Goal: Task Accomplishment & Management: Complete application form

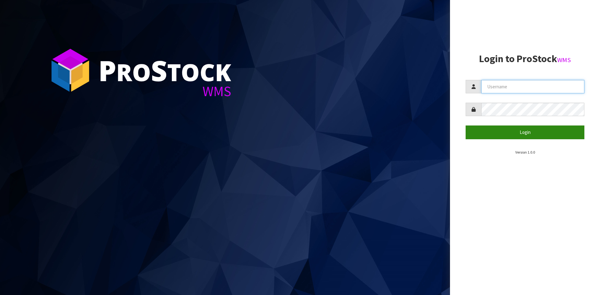
type input "YOURREFORMER"
click at [539, 131] on button "Login" at bounding box center [525, 132] width 119 height 13
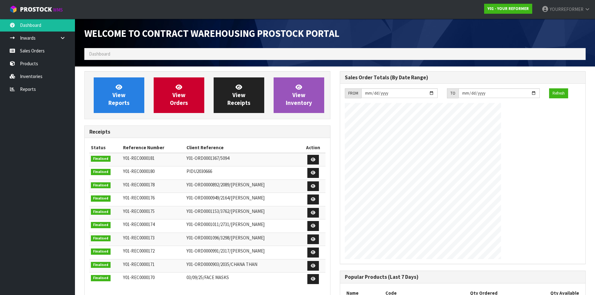
scroll to position [306, 255]
click at [46, 44] on link "Inwards" at bounding box center [37, 38] width 75 height 13
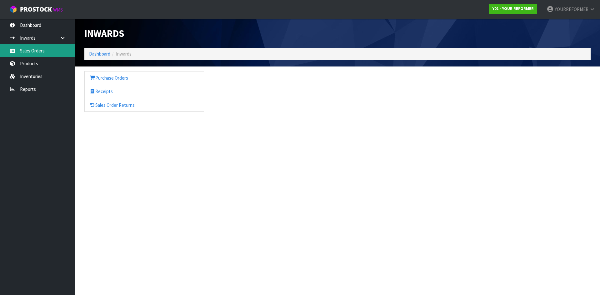
click at [33, 51] on link "Sales Orders" at bounding box center [37, 50] width 75 height 13
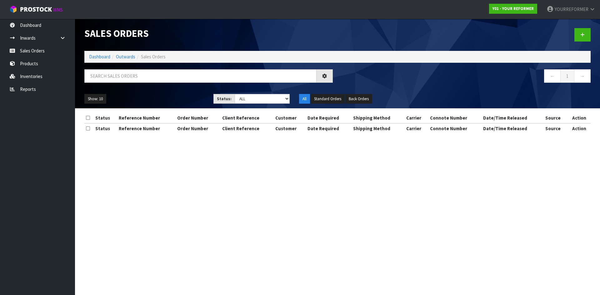
click at [101, 53] on ol "Dashboard Outwards Sales Orders" at bounding box center [337, 57] width 506 height 12
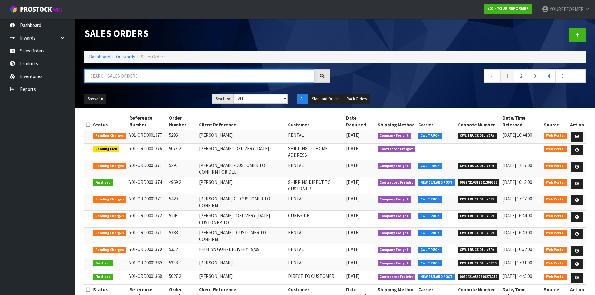
click at [104, 74] on input "text" at bounding box center [199, 75] width 230 height 13
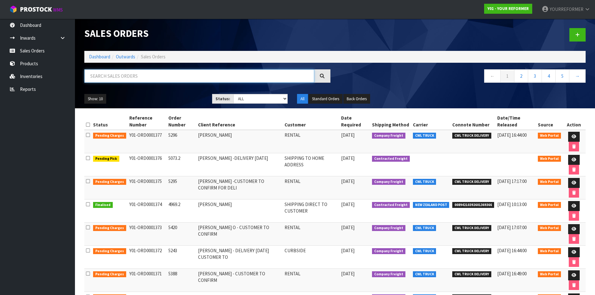
paste input "Y01-ORD0001299"
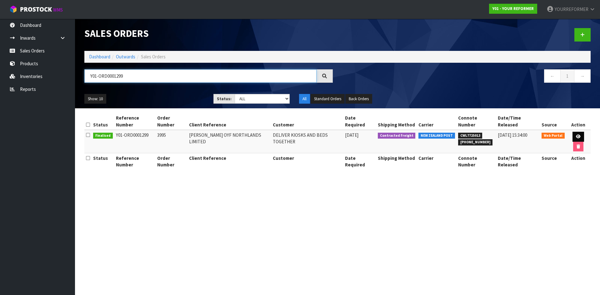
type input "Y01-ORD0001299"
click at [577, 134] on link at bounding box center [579, 137] width 12 height 10
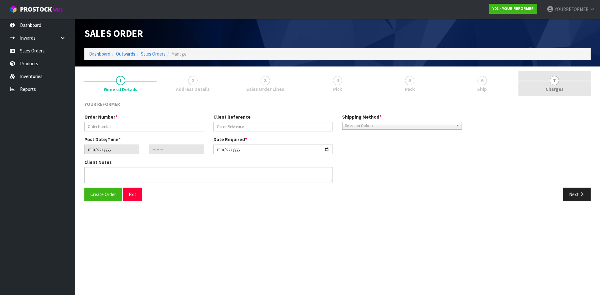
click at [551, 81] on span "7" at bounding box center [554, 80] width 9 height 9
type input "3995"
type input "[PERSON_NAME] OYF NORTHLANDS LIMITED"
type input "[DATE]"
type input "21:36:00.000"
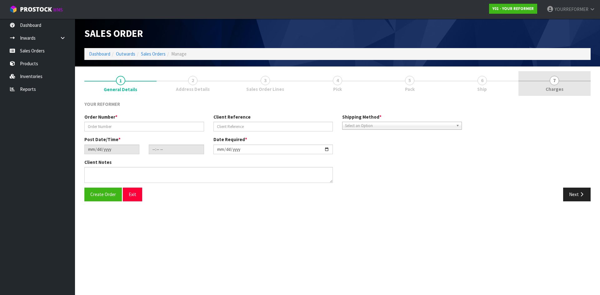
type input "[DATE]"
type textarea "REFORMERS TO ARRIVE TO NZ 7/SEP BEFORE 8AM OR AFTER 6PM (THURS, FRI AND SAT IS …"
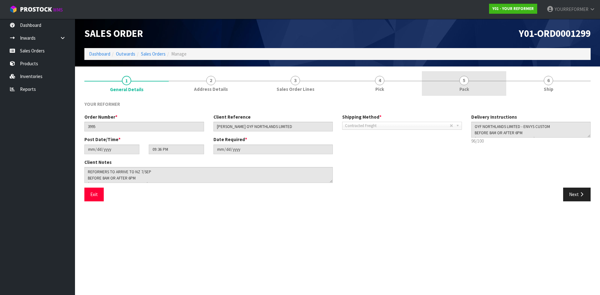
click at [481, 91] on link "5 Pack" at bounding box center [464, 83] width 84 height 25
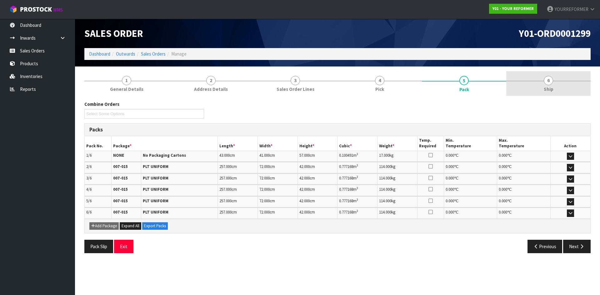
click at [555, 78] on link "6 Ship" at bounding box center [548, 83] width 84 height 25
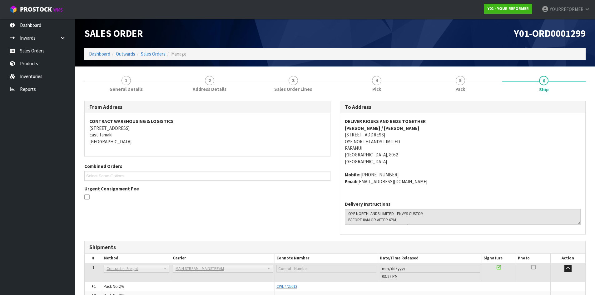
scroll to position [91, 0]
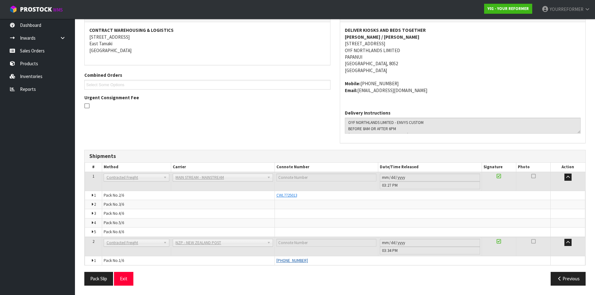
click at [308, 260] on span "[PHONE_NUMBER]" at bounding box center [293, 260] width 32 height 5
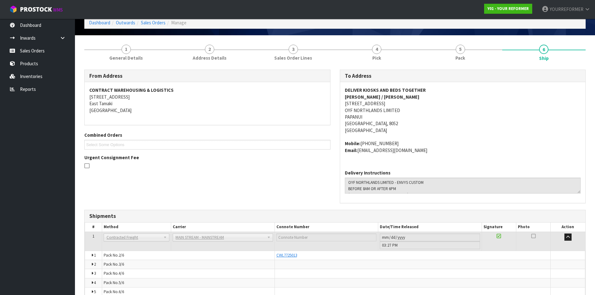
scroll to position [0, 0]
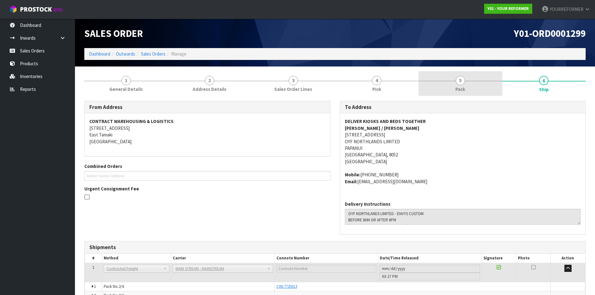
drag, startPoint x: 462, startPoint y: 80, endPoint x: 458, endPoint y: 81, distance: 4.3
click at [462, 80] on span "5" at bounding box center [460, 80] width 9 height 9
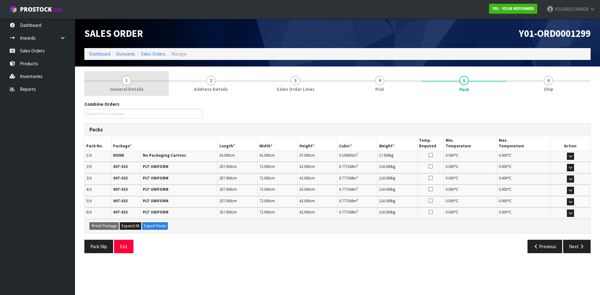
click at [152, 74] on link "1 General Details" at bounding box center [126, 83] width 84 height 25
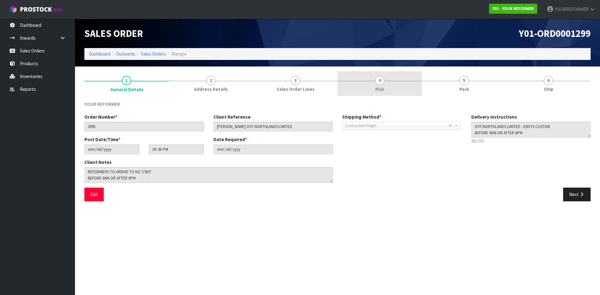
drag, startPoint x: 200, startPoint y: 84, endPoint x: 409, endPoint y: 83, distance: 209.1
click at [200, 84] on link "2 Address Details" at bounding box center [211, 83] width 84 height 25
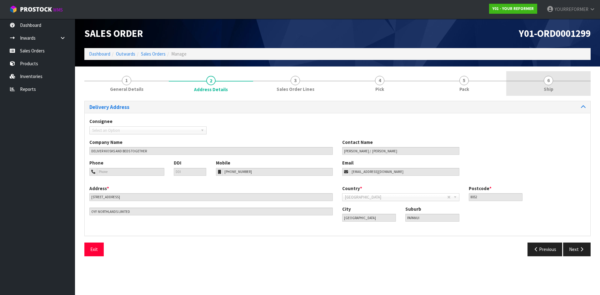
click at [514, 75] on link "6 Ship" at bounding box center [548, 83] width 84 height 25
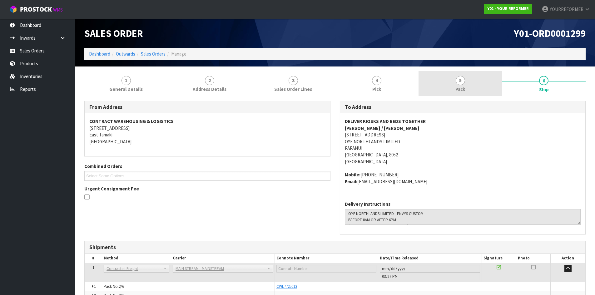
click at [464, 88] on span "Pack" at bounding box center [461, 89] width 10 height 7
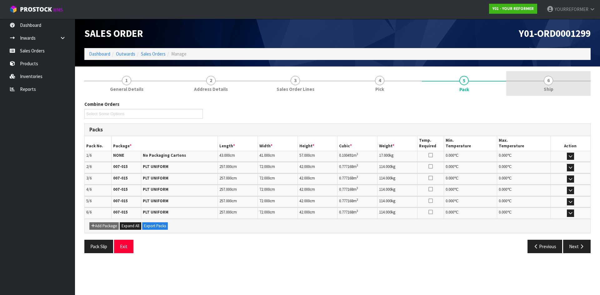
click at [559, 75] on link "6 Ship" at bounding box center [548, 83] width 84 height 25
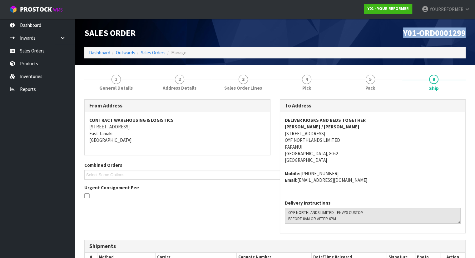
drag, startPoint x: 468, startPoint y: 33, endPoint x: 362, endPoint y: 35, distance: 105.7
click at [362, 35] on div "Y01-ORD0001299" at bounding box center [373, 33] width 196 height 28
copy span "Y01-ORD0001299"
drag, startPoint x: 446, startPoint y: 38, endPoint x: 463, endPoint y: 35, distance: 16.4
click at [447, 38] on span "Y01-ORD0001299" at bounding box center [435, 33] width 63 height 11
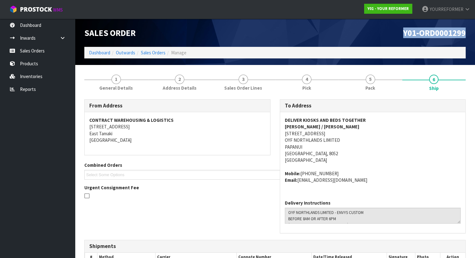
copy span "Y01-ORD0001299"
click at [46, 45] on link "Sales Orders" at bounding box center [37, 50] width 75 height 13
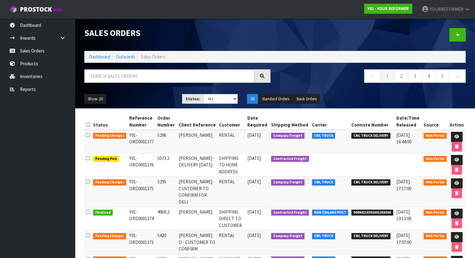
click at [460, 26] on div at bounding box center [373, 35] width 196 height 32
click at [465, 33] on link at bounding box center [458, 34] width 16 height 13
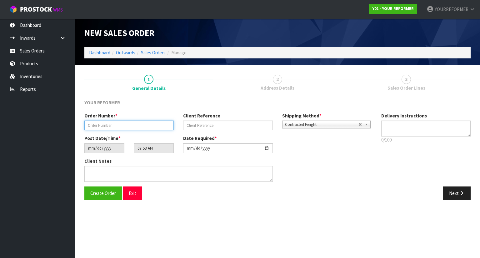
click at [123, 122] on input "text" at bounding box center [128, 126] width 89 height 10
paste input "5353"
type input "5353"
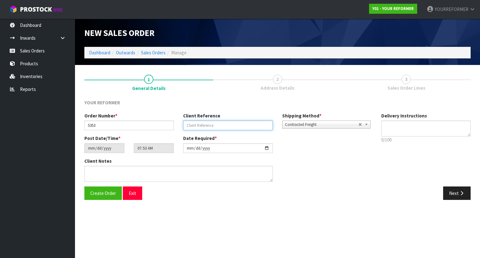
drag, startPoint x: 219, startPoint y: 124, endPoint x: 236, endPoint y: 108, distance: 23.0
click at [219, 124] on input "text" at bounding box center [227, 126] width 89 height 10
paste input "[PERSON_NAME]"
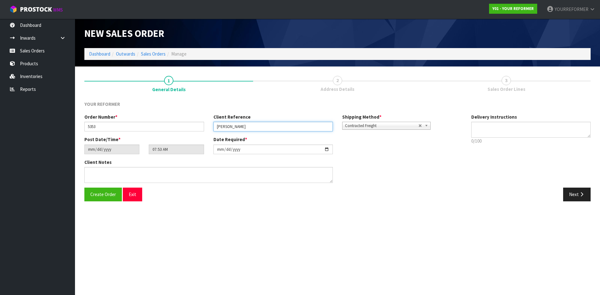
type input "[PERSON_NAME]"
click at [504, 122] on div "Delivery Instructions 0/100 Delivery instructions has exceeded maximum length!" at bounding box center [531, 131] width 129 height 34
click at [499, 129] on textarea at bounding box center [531, 130] width 120 height 16
drag, startPoint x: 484, startPoint y: 136, endPoint x: 491, endPoint y: 133, distance: 7.9
click at [484, 136] on textarea at bounding box center [531, 130] width 120 height 16
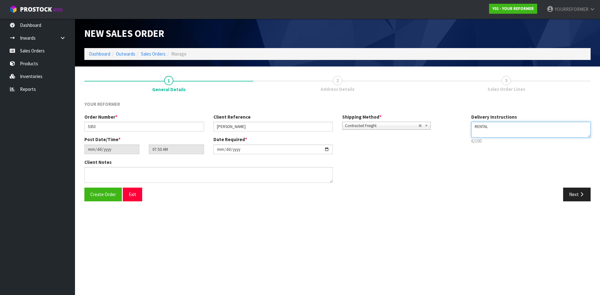
paste textarea "[PHONE_NUMBER]"
click at [489, 131] on textarea at bounding box center [531, 130] width 120 height 16
type textarea "RENTAL [PHONE_NUMBER]"
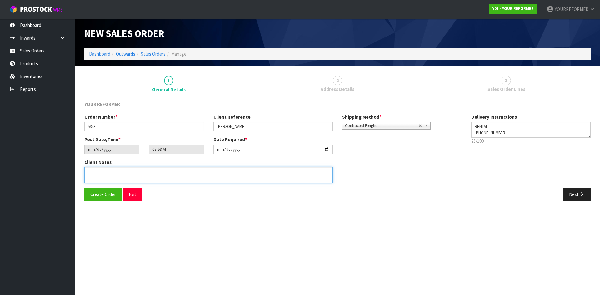
click at [200, 178] on textarea at bounding box center [208, 175] width 248 height 16
paste textarea "[PERSON_NAME] [STREET_ADDRESS] [PHONE_NUMBER]"
type textarea "[PERSON_NAME] [STREET_ADDRESS] [PHONE_NUMBER]"
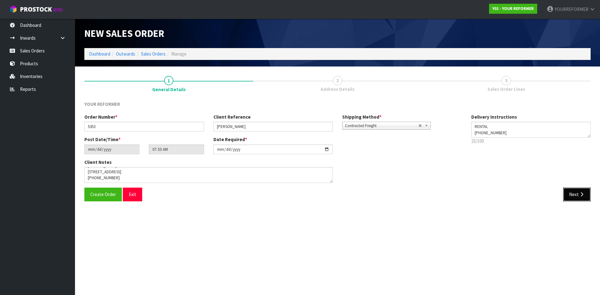
click at [569, 194] on button "Next" at bounding box center [577, 194] width 28 height 13
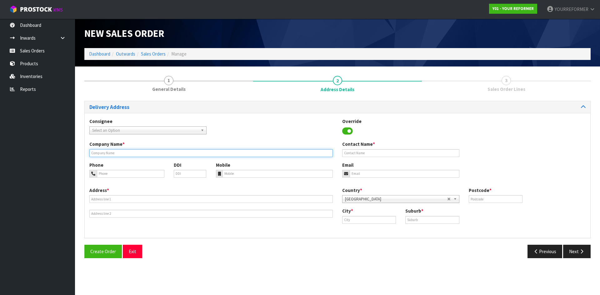
drag, startPoint x: 108, startPoint y: 155, endPoint x: 117, endPoint y: 157, distance: 9.3
click at [108, 155] on input "text" at bounding box center [210, 153] width 243 height 8
type input "RENTAL"
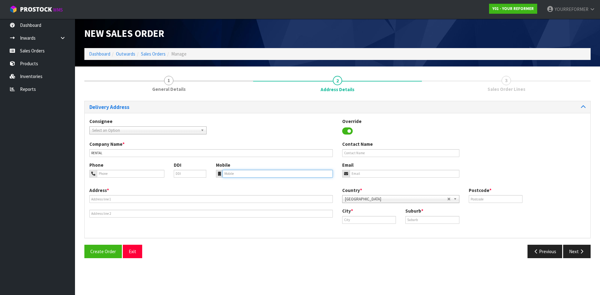
click at [250, 170] on input "tel" at bounding box center [278, 174] width 111 height 8
drag, startPoint x: 267, startPoint y: 175, endPoint x: 180, endPoint y: 176, distance: 86.6
click at [267, 175] on input "tel" at bounding box center [278, 174] width 111 height 8
paste input "[PHONE_NUMBER]"
type input "[PHONE_NUMBER]"
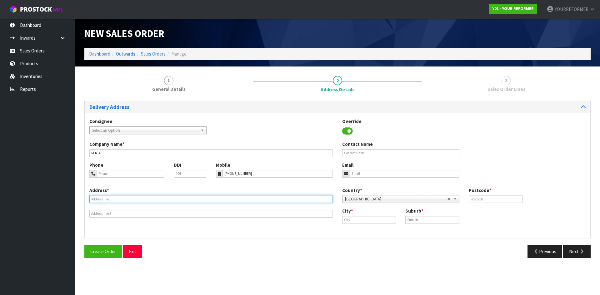
click at [133, 199] on input "text" at bounding box center [210, 199] width 243 height 8
paste input "[STREET_ADDRESS]"
type input "[STREET_ADDRESS]"
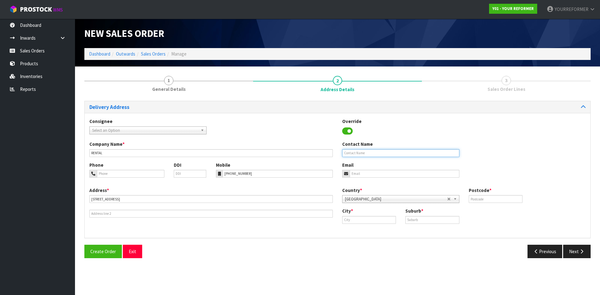
click at [379, 155] on input "text" at bounding box center [400, 153] width 117 height 8
click at [392, 153] on input "text" at bounding box center [400, 153] width 117 height 8
paste input "[PERSON_NAME]"
type input "[PERSON_NAME]"
click at [365, 174] on input "email" at bounding box center [405, 174] width 110 height 8
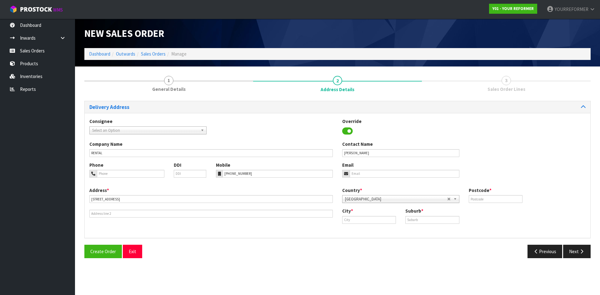
click at [372, 169] on div "Email" at bounding box center [401, 170] width 127 height 16
drag, startPoint x: 404, startPoint y: 175, endPoint x: 415, endPoint y: 176, distance: 10.4
click at [404, 175] on input "email" at bounding box center [405, 174] width 110 height 8
paste input "[EMAIL_ADDRESS][DOMAIN_NAME]"
type input "[EMAIL_ADDRESS][DOMAIN_NAME]"
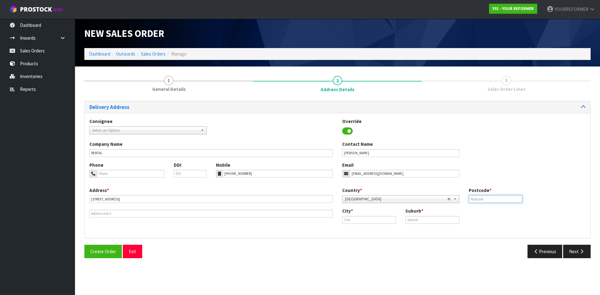
click at [497, 203] on input "text" at bounding box center [496, 199] width 54 height 8
type input "1022"
click at [371, 218] on input "text" at bounding box center [369, 220] width 54 height 8
paste input "[GEOGRAPHIC_DATA]"
type input "[GEOGRAPHIC_DATA]"
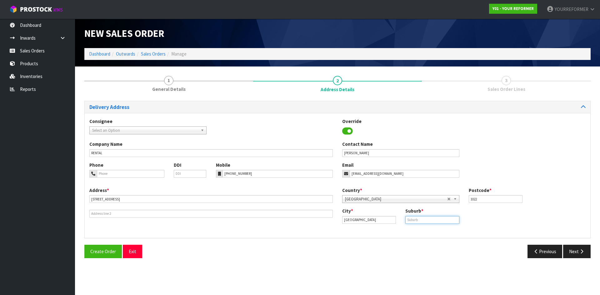
drag, startPoint x: 437, startPoint y: 223, endPoint x: 73, endPoint y: 191, distance: 365.5
click at [434, 223] on input "text" at bounding box center [432, 220] width 54 height 8
click at [438, 217] on input "text" at bounding box center [432, 220] width 54 height 8
paste input "WESTMERE"
type input "WESTMERE"
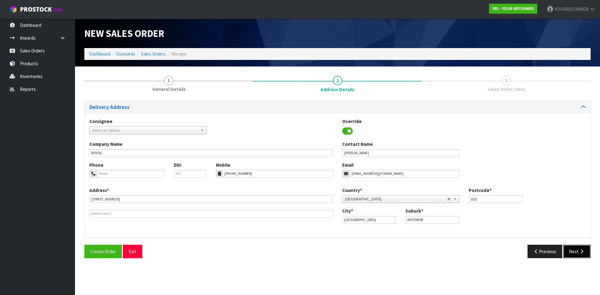
click at [590, 257] on button "Next" at bounding box center [577, 251] width 28 height 13
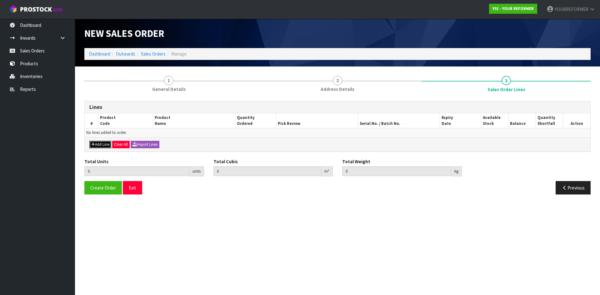
click at [98, 141] on button "Add Line" at bounding box center [100, 145] width 22 height 8
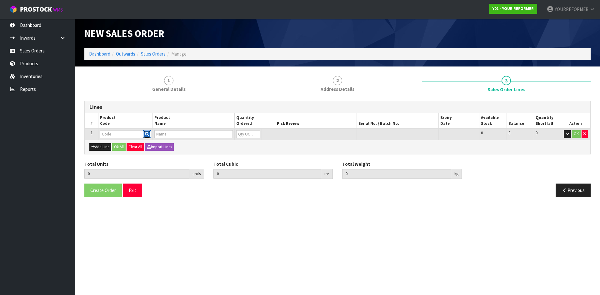
click at [147, 134] on icon "button" at bounding box center [147, 134] width 4 height 4
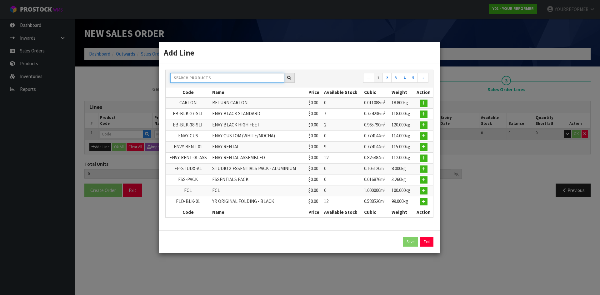
click at [191, 79] on input "text" at bounding box center [227, 78] width 114 height 10
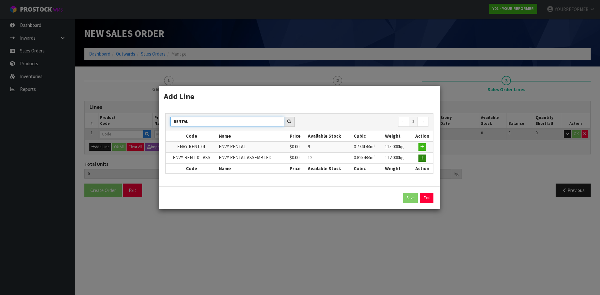
type input "RENTAL"
click at [419, 161] on button "button" at bounding box center [423, 159] width 8 height 8
type input "0.000000"
type input "0.000"
type input "ENVY-RENT-01-ASS"
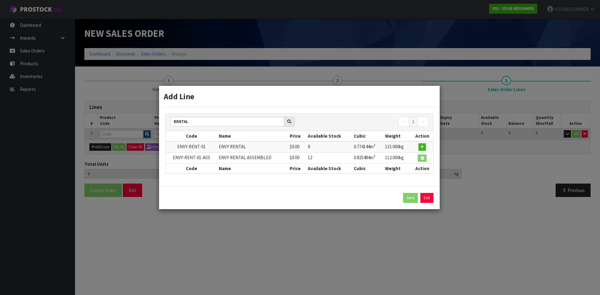
type input "ENVY RENTAL ASSEMBLED"
type input "0"
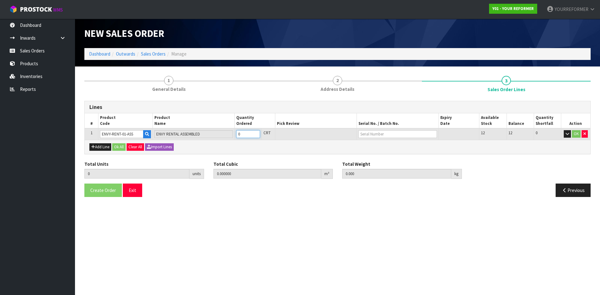
type input "1"
type input "0.825484"
type input "112"
type input "1"
click at [256, 133] on input "1" at bounding box center [248, 134] width 24 height 8
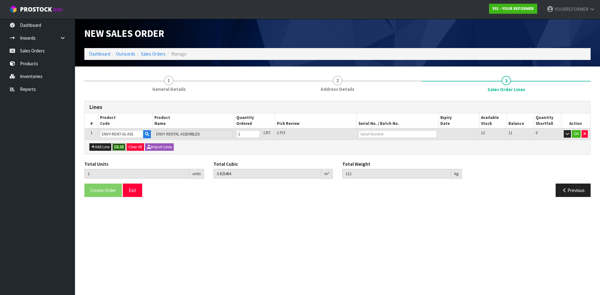
click at [123, 145] on button "Ok All" at bounding box center [118, 147] width 13 height 8
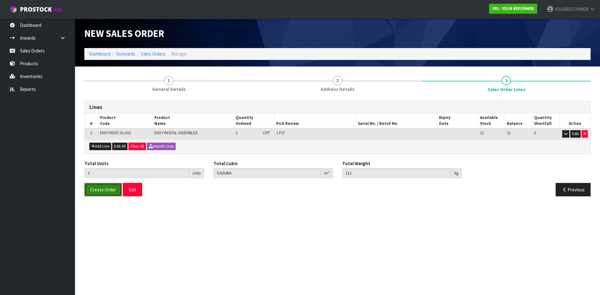
drag, startPoint x: 110, startPoint y: 191, endPoint x: 39, endPoint y: 174, distance: 72.3
click at [109, 191] on span "Create Order" at bounding box center [103, 190] width 26 height 6
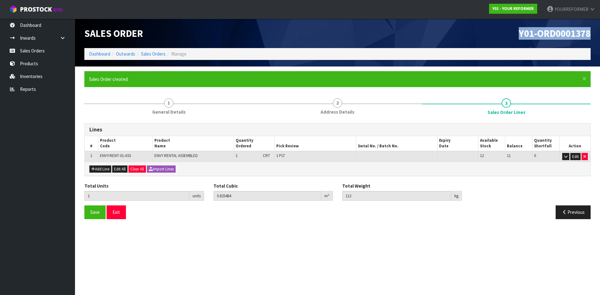
drag, startPoint x: 592, startPoint y: 37, endPoint x: 347, endPoint y: 62, distance: 246.3
click at [474, 37] on div "Y01-ORD0001378" at bounding box center [467, 33] width 258 height 29
copy span "Y01-ORD0001378"
drag, startPoint x: 529, startPoint y: 37, endPoint x: 544, endPoint y: 35, distance: 15.4
click at [529, 37] on span "Y01-ORD0001378" at bounding box center [555, 33] width 72 height 13
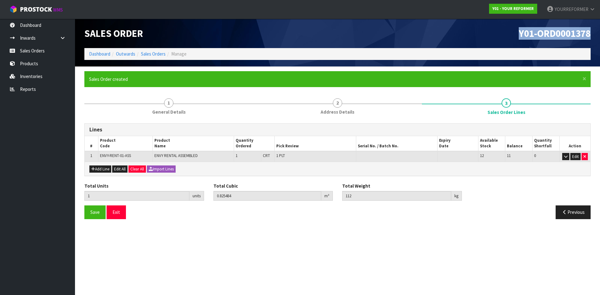
drag, startPoint x: 591, startPoint y: 33, endPoint x: 420, endPoint y: 37, distance: 171.0
click at [420, 37] on div "Y01-ORD0001378" at bounding box center [467, 33] width 258 height 29
copy span "Y01-ORD0001378"
